Goal: Ask a question

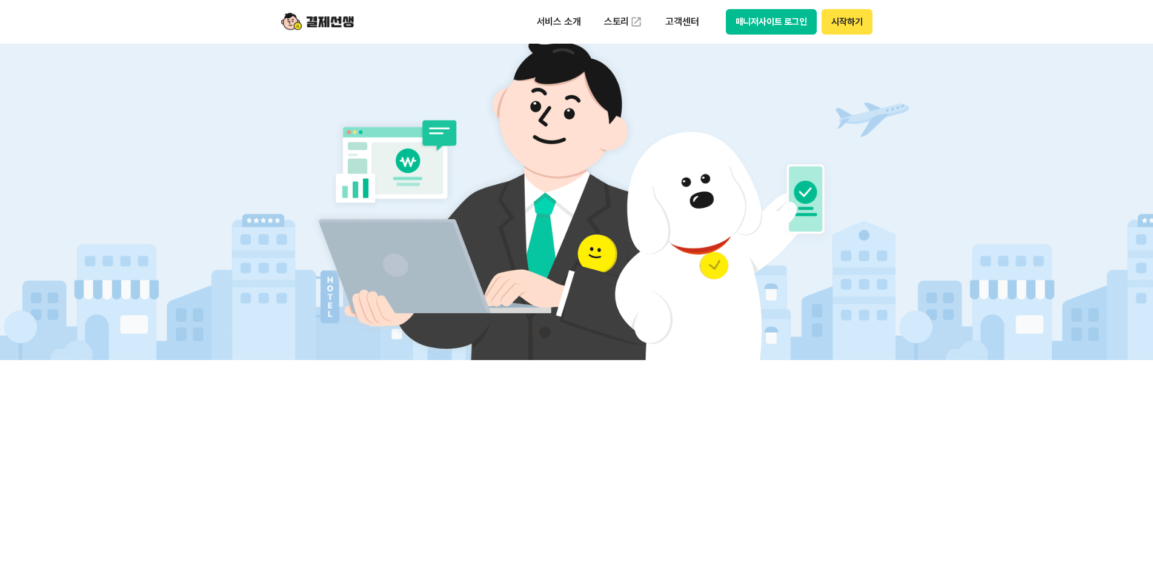
scroll to position [404, 0]
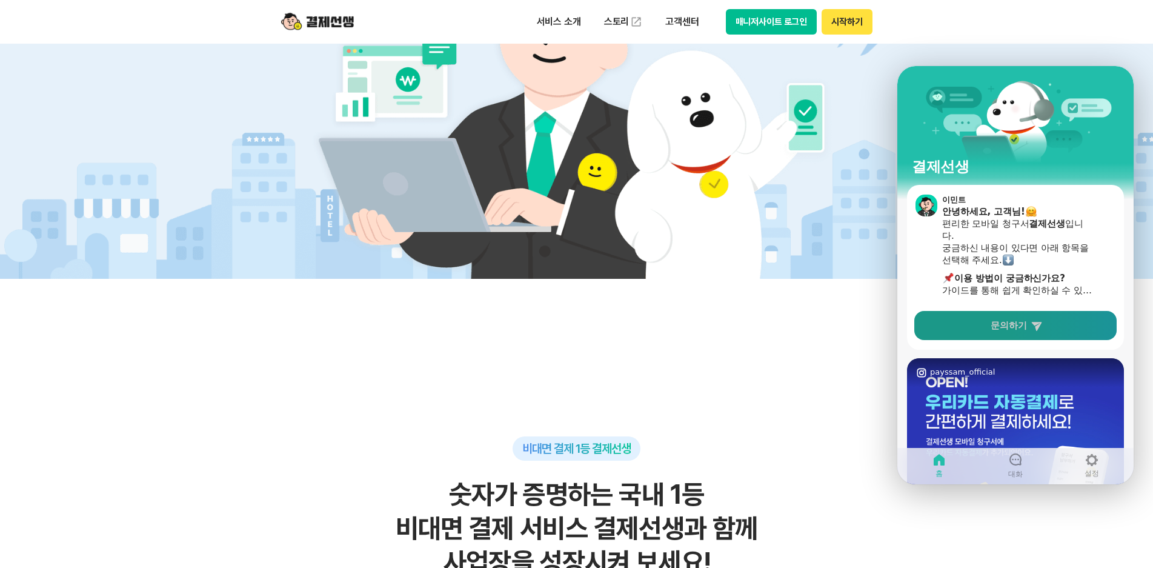
click at [1036, 326] on icon at bounding box center [1036, 326] width 10 height 9
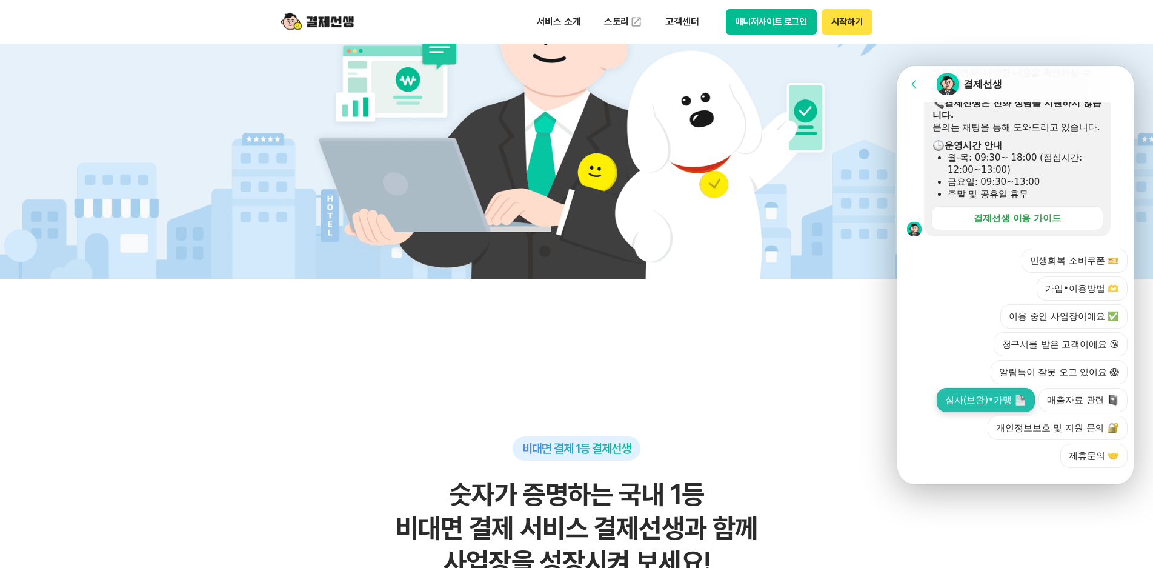
scroll to position [328, 0]
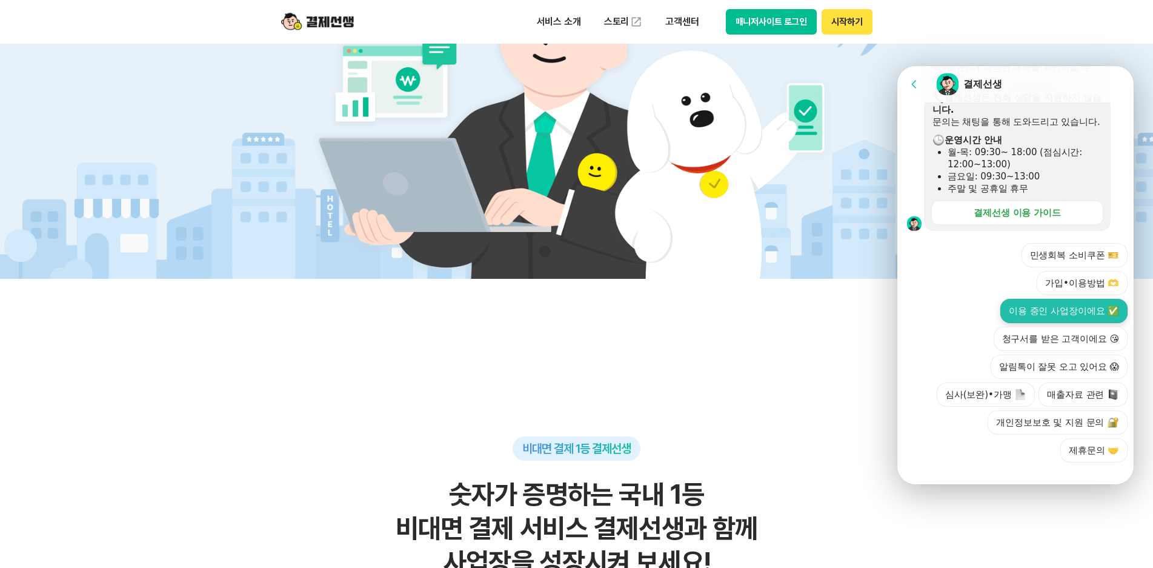
click at [1095, 299] on button "이용 중인 사업장이에요 ✅" at bounding box center [1063, 311] width 127 height 24
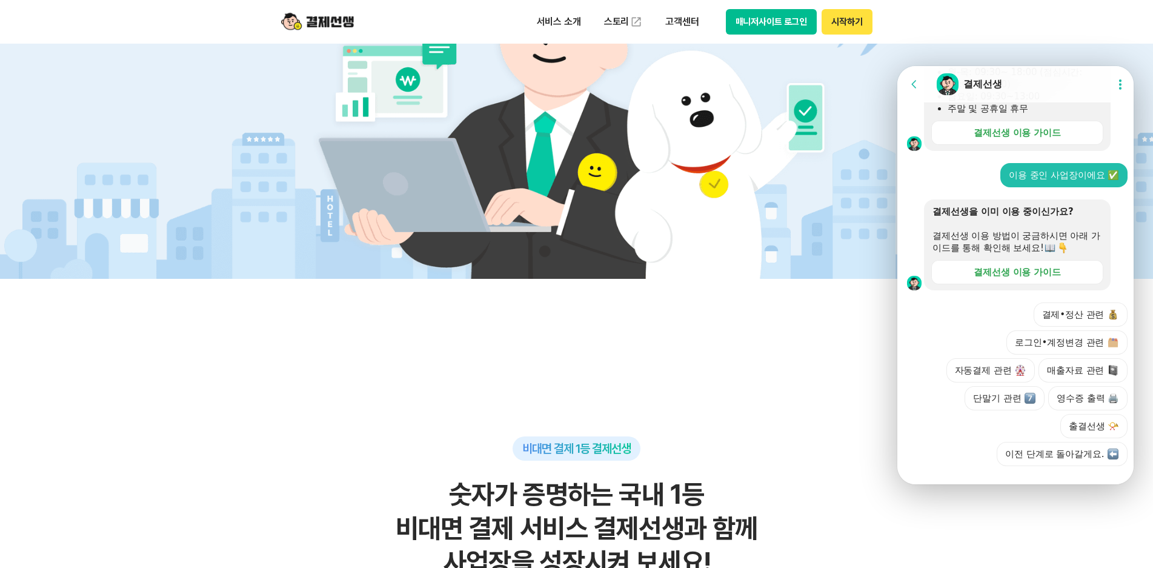
scroll to position [412, 0]
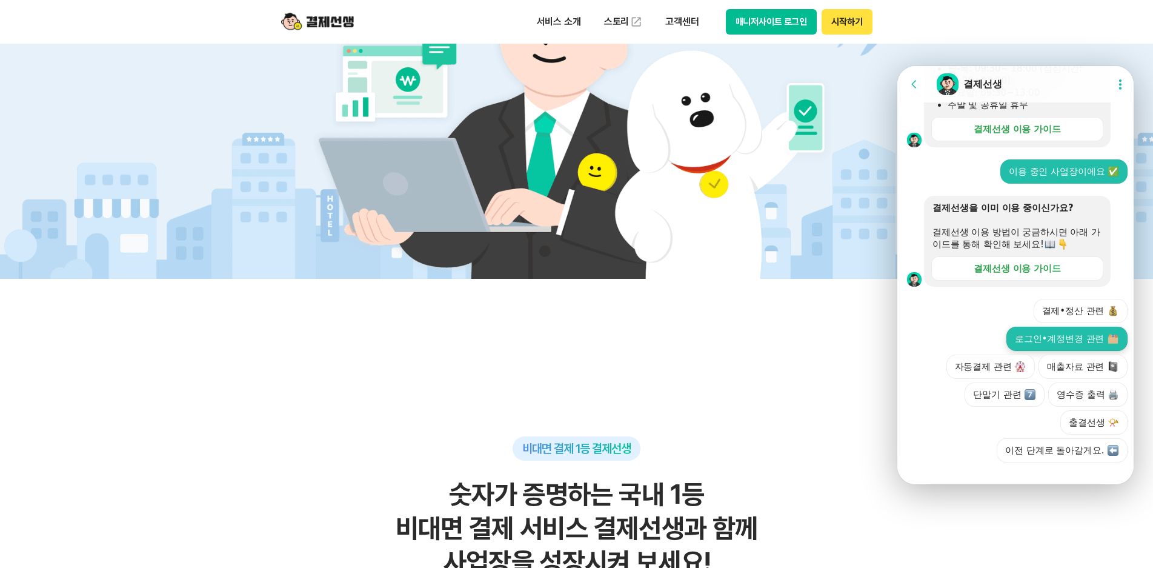
click at [1075, 348] on button "로그인•계정변경 관련" at bounding box center [1066, 338] width 121 height 24
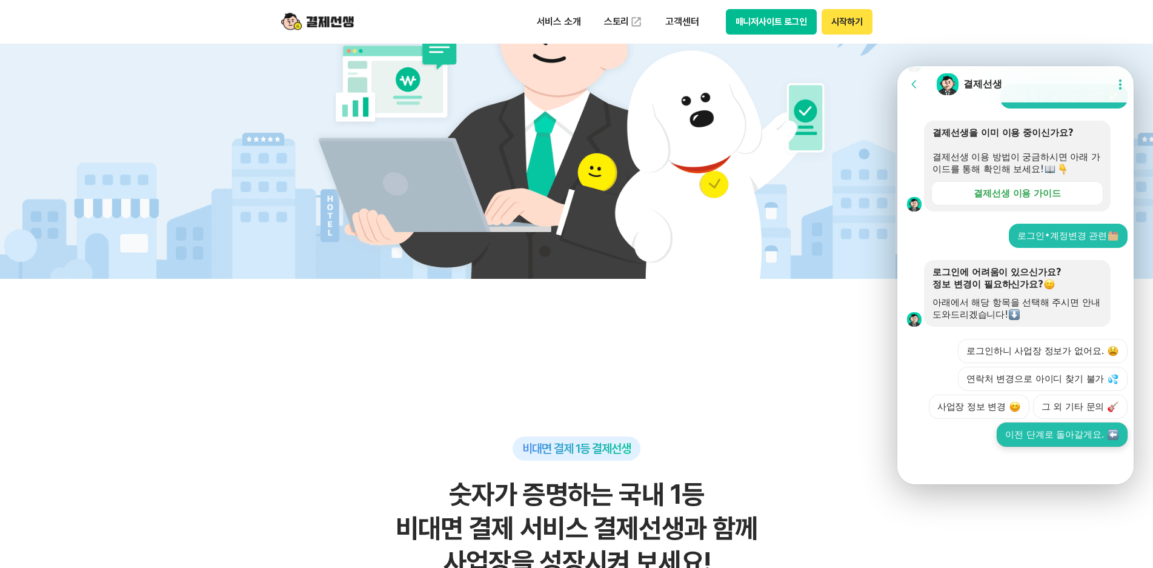
scroll to position [551, 0]
click at [1076, 408] on button "그 외 기타 문의" at bounding box center [1080, 406] width 94 height 24
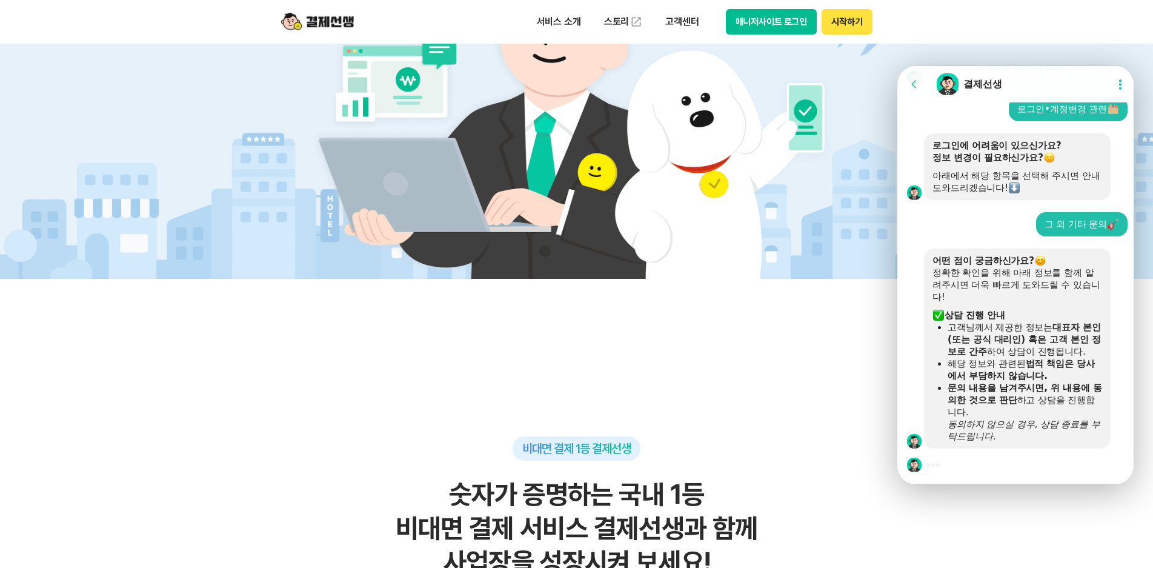
scroll to position [829, 0]
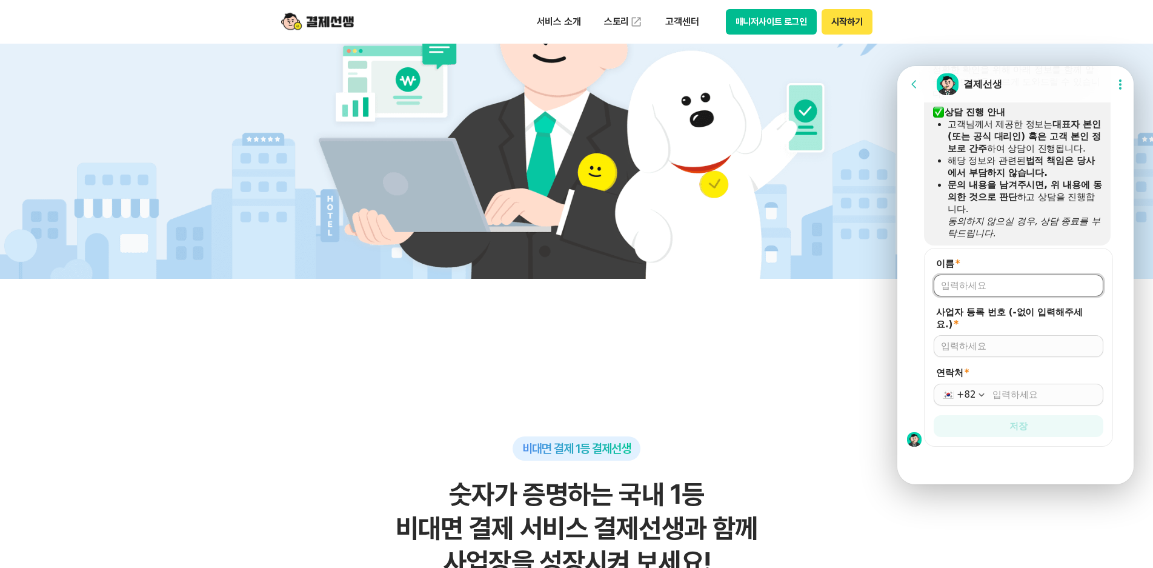
click at [1045, 288] on input "이름 *" at bounding box center [1018, 285] width 155 height 12
type input "[PERSON_NAME]"
type input "2848701699"
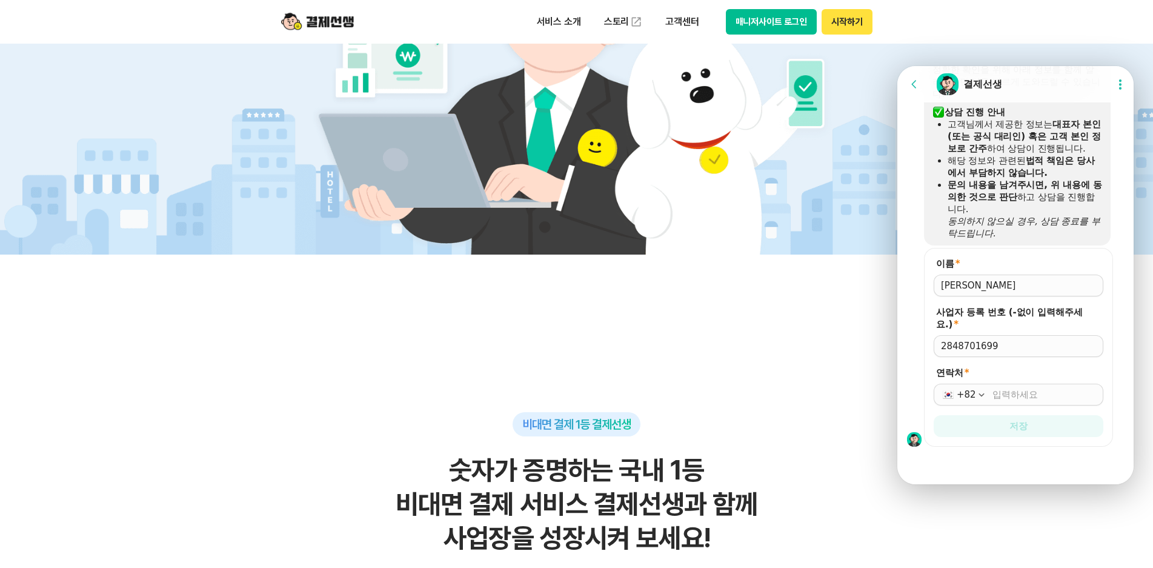
click at [979, 396] on icon "button" at bounding box center [981, 394] width 5 height 3
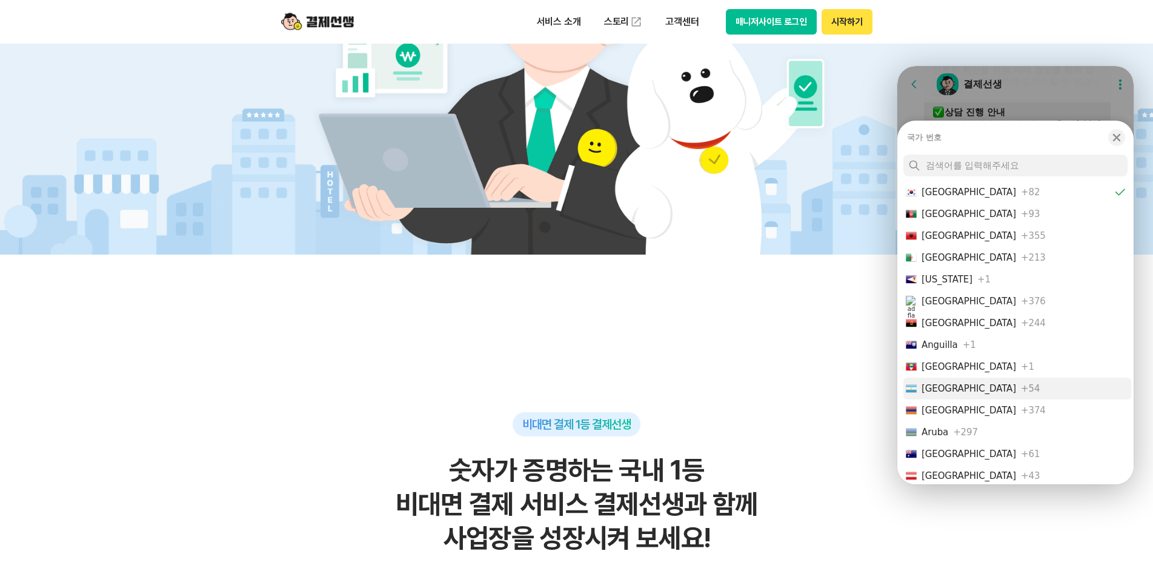
click at [994, 395] on button "[GEOGRAPHIC_DATA] +54" at bounding box center [1017, 388] width 228 height 22
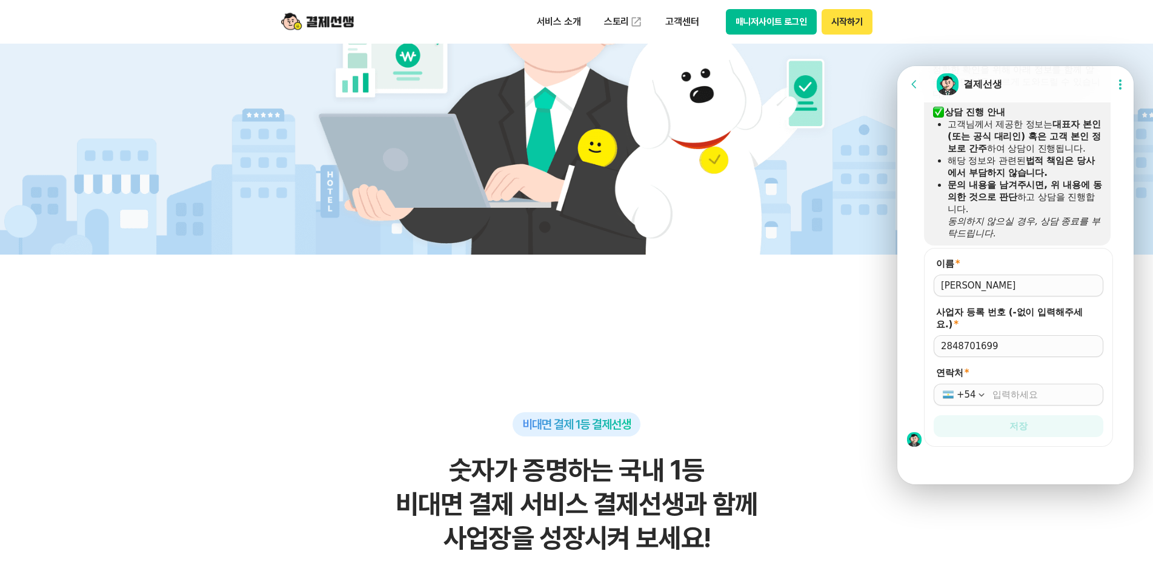
click at [956, 400] on button "+54" at bounding box center [964, 394] width 47 height 15
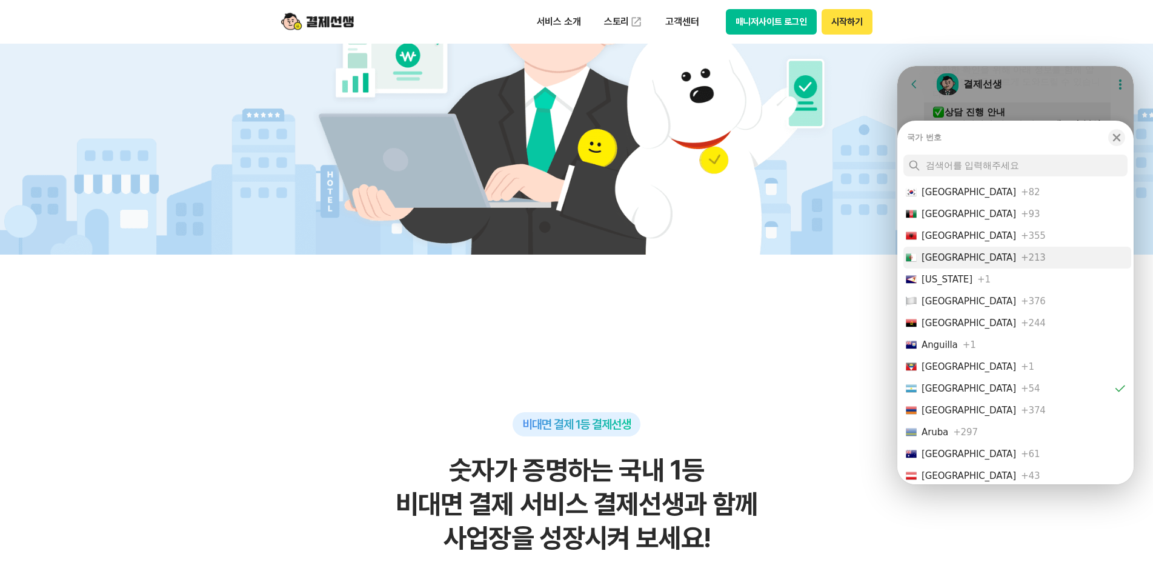
scroll to position [266, 0]
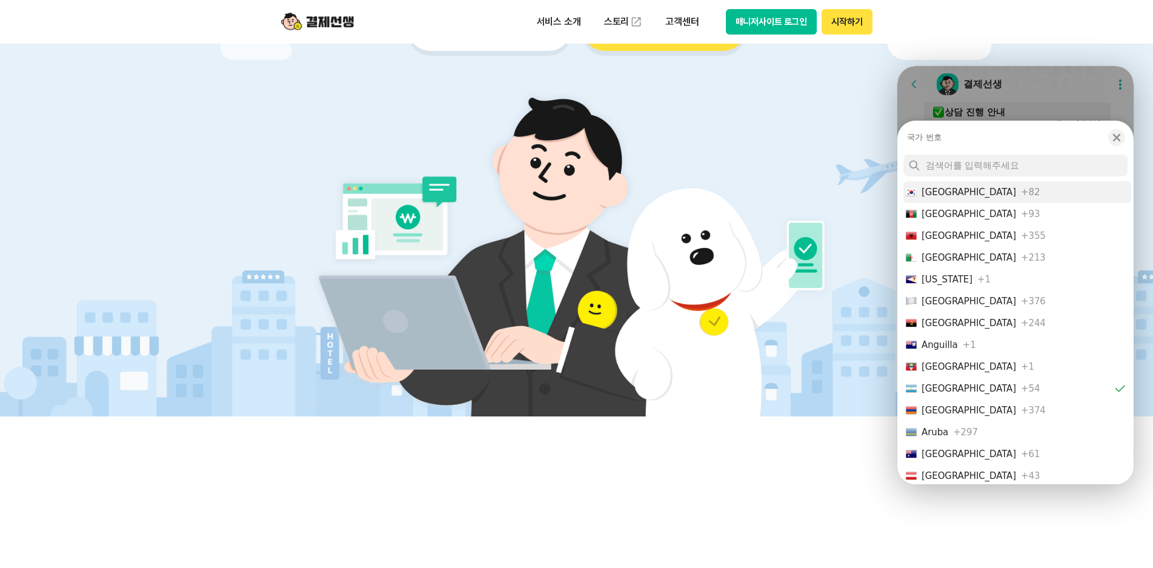
click at [946, 190] on div "[GEOGRAPHIC_DATA]" at bounding box center [968, 192] width 94 height 12
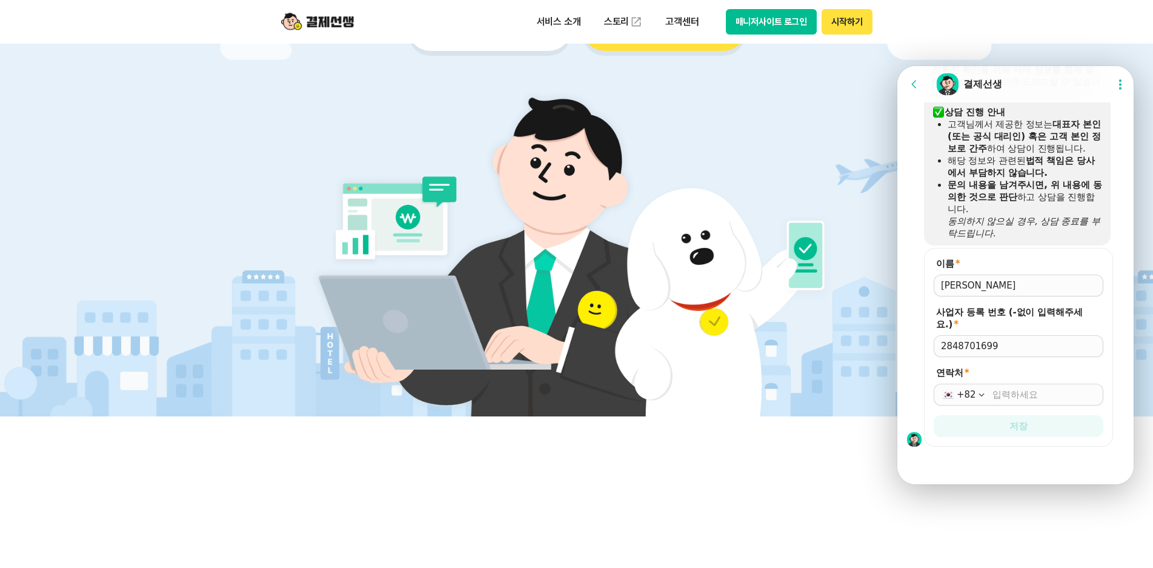
click at [1067, 394] on input "연락처 *" at bounding box center [1044, 394] width 104 height 12
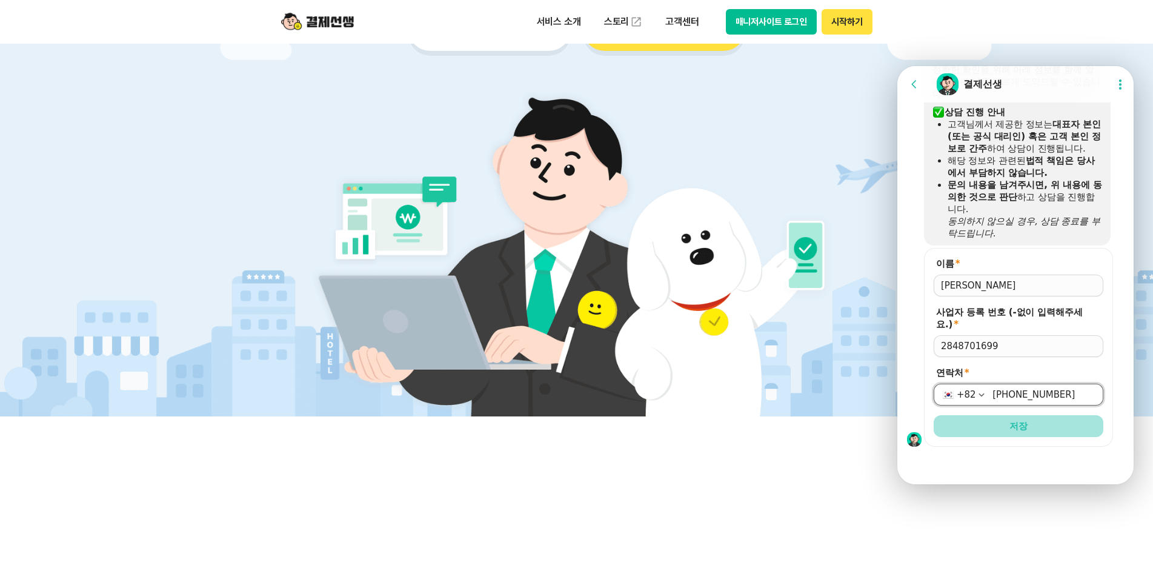
type input "[PHONE_NUMBER]"
click at [1019, 422] on span "저장" at bounding box center [1018, 426] width 18 height 12
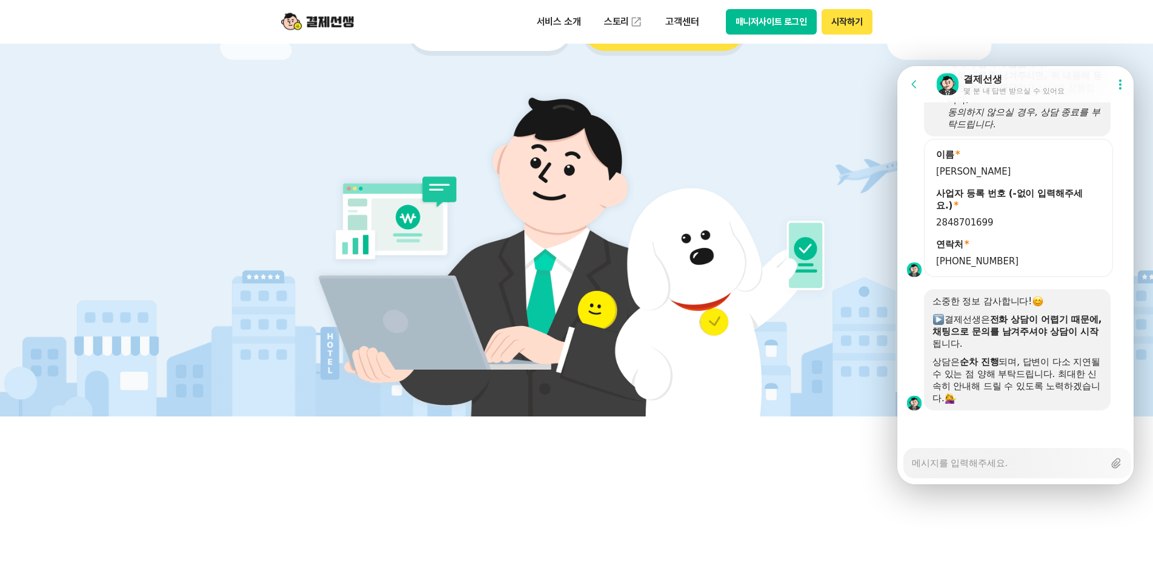
scroll to position [938, 0]
type textarea "x"
